Goal: Navigation & Orientation: Find specific page/section

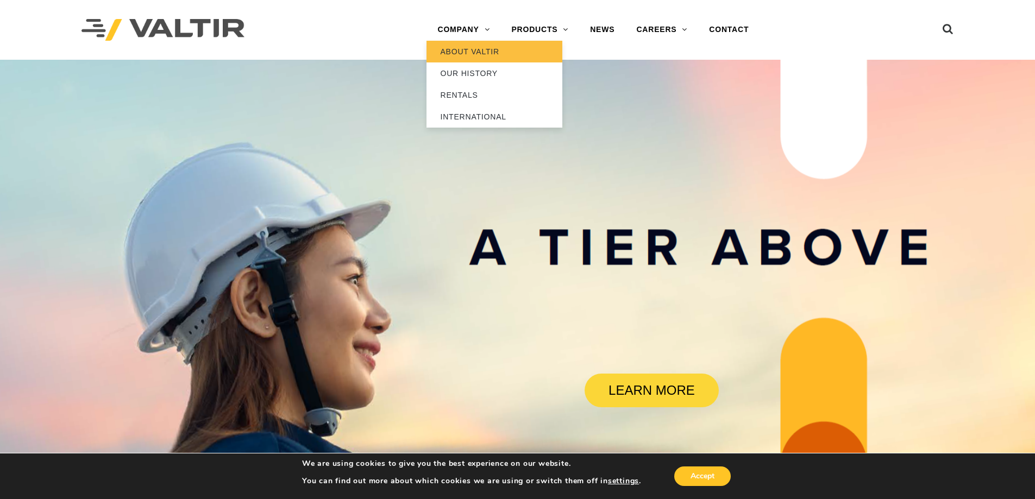
click at [465, 51] on link "ABOUT VALTIR" at bounding box center [494, 52] width 136 height 22
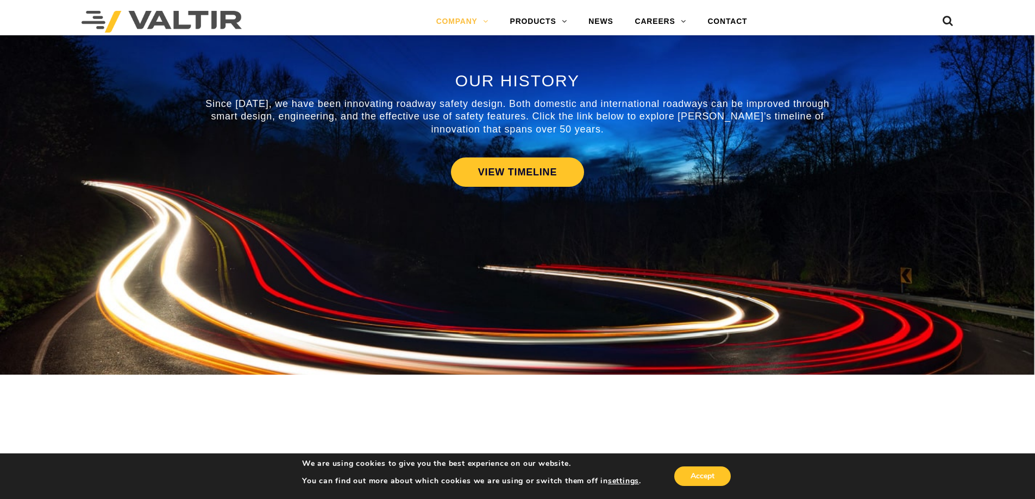
scroll to position [586, 0]
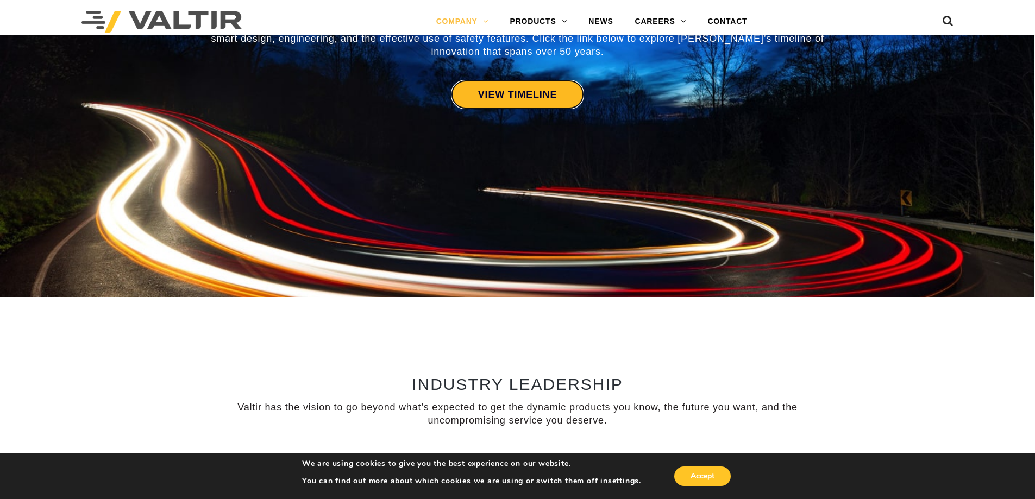
click at [497, 92] on link "VIEW TIMELINE" at bounding box center [517, 94] width 133 height 29
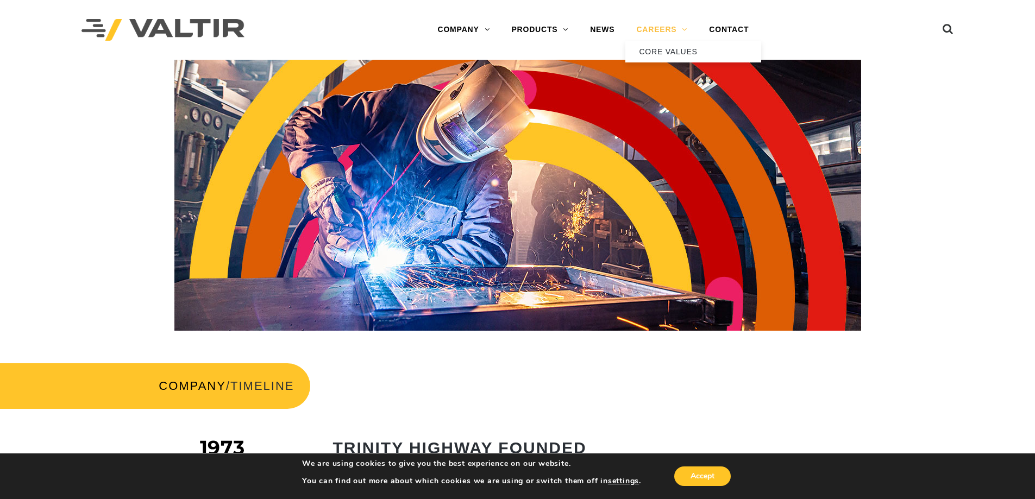
click at [657, 31] on link "CAREERS" at bounding box center [661, 30] width 73 height 22
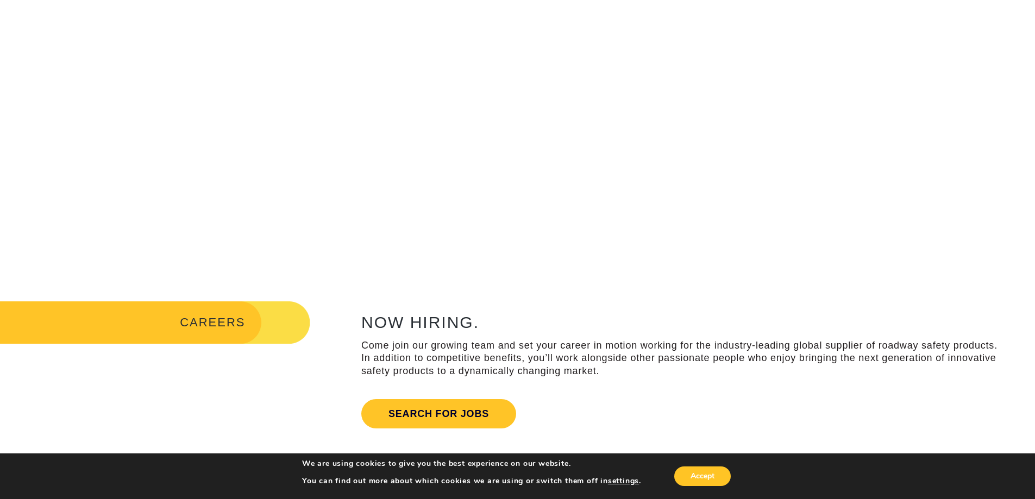
scroll to position [373, 0]
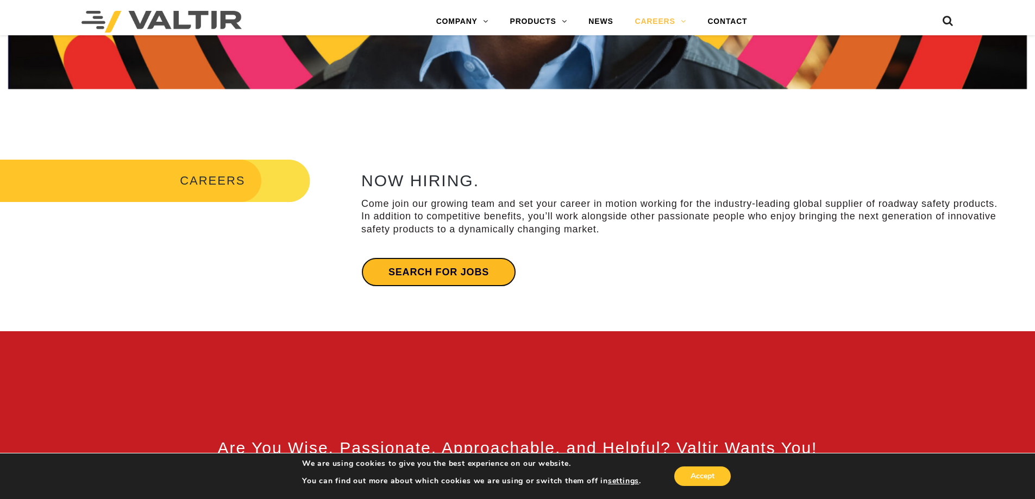
click at [440, 279] on link "Search for jobs" at bounding box center [438, 271] width 155 height 29
